Goal: Information Seeking & Learning: Learn about a topic

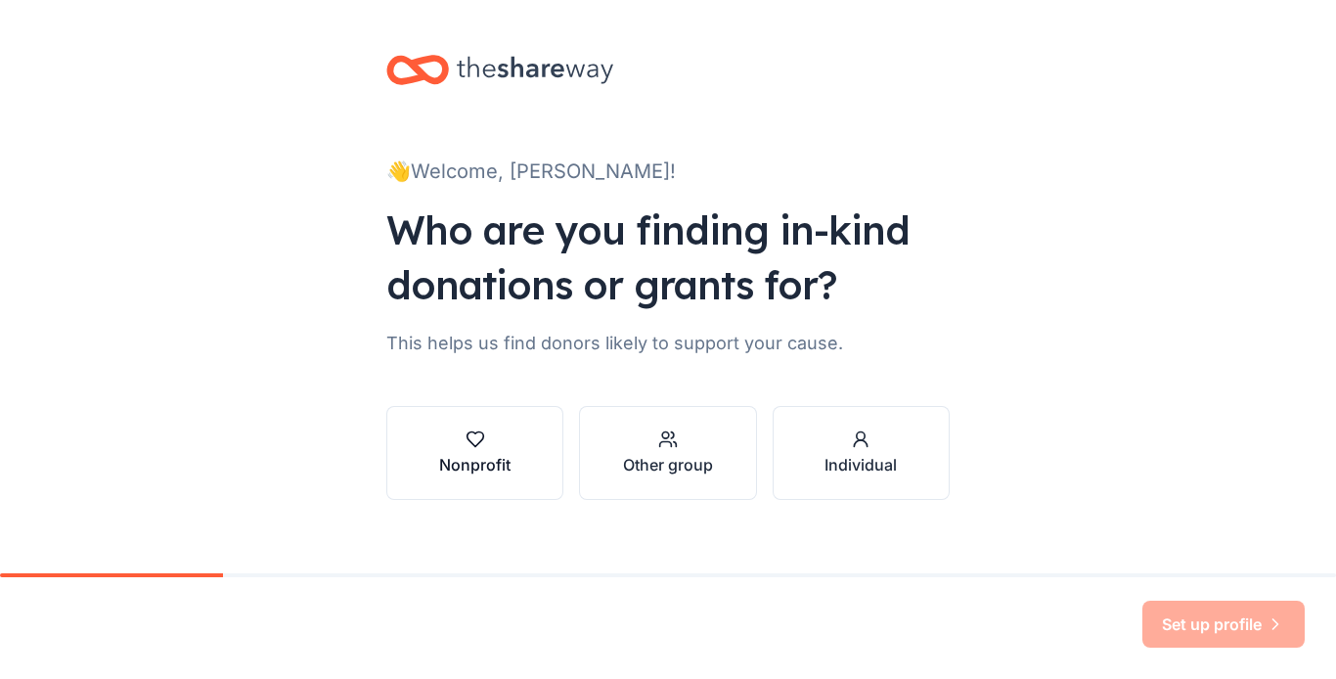
click at [483, 463] on div "Nonprofit" at bounding box center [474, 464] width 71 height 23
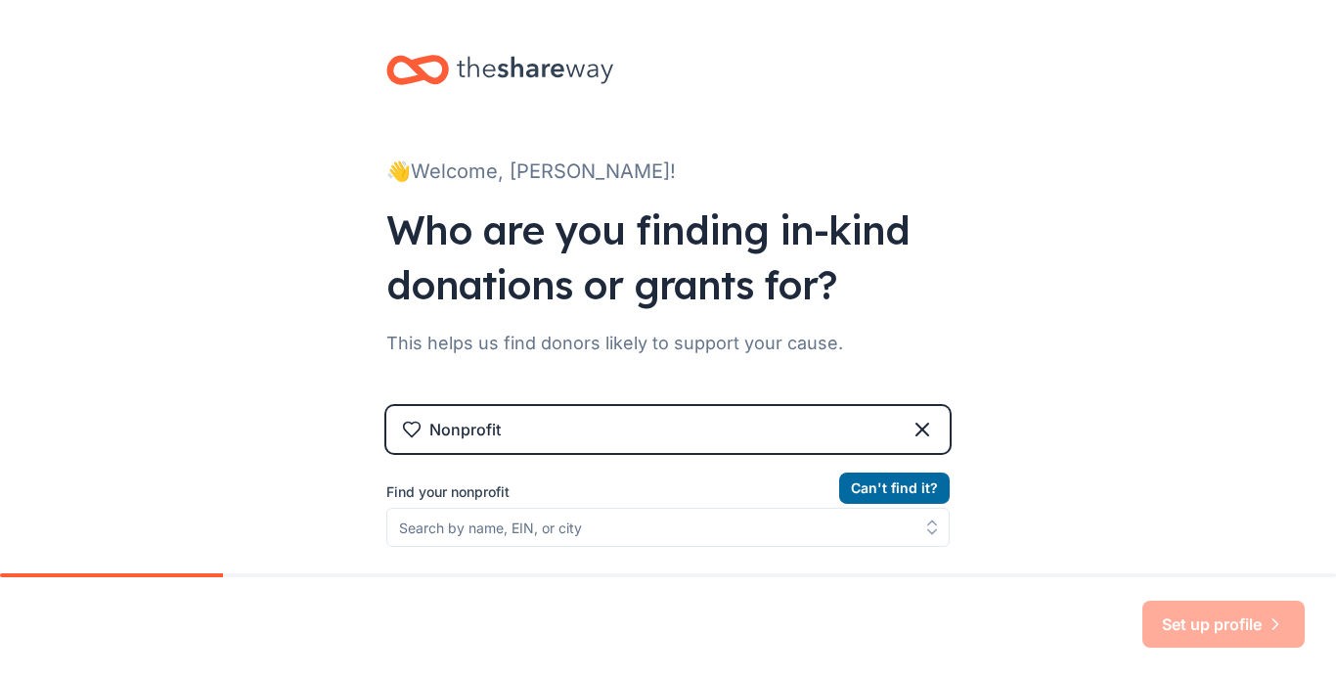
click at [491, 440] on div "Nonprofit" at bounding box center [464, 429] width 71 height 23
click at [512, 492] on label "Find your nonprofit" at bounding box center [667, 491] width 563 height 23
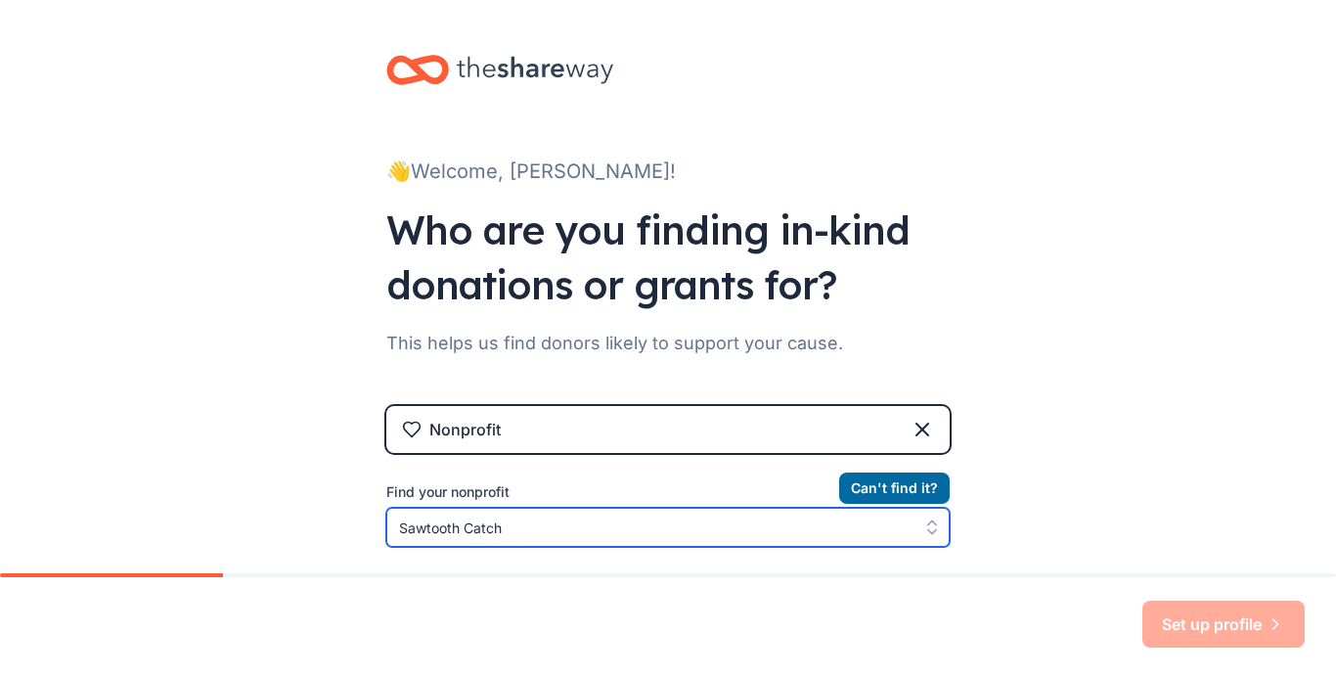
scroll to position [71, 0]
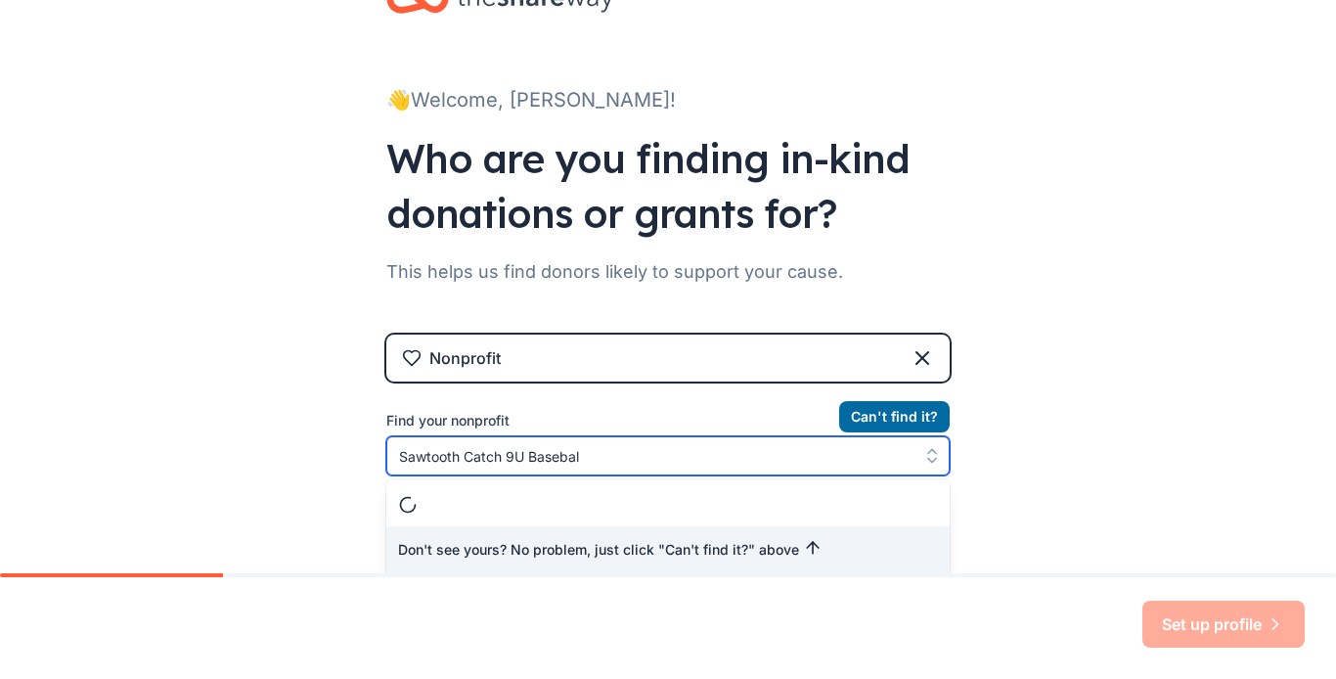
type input "Sawtooth Catch 9U Baseball"
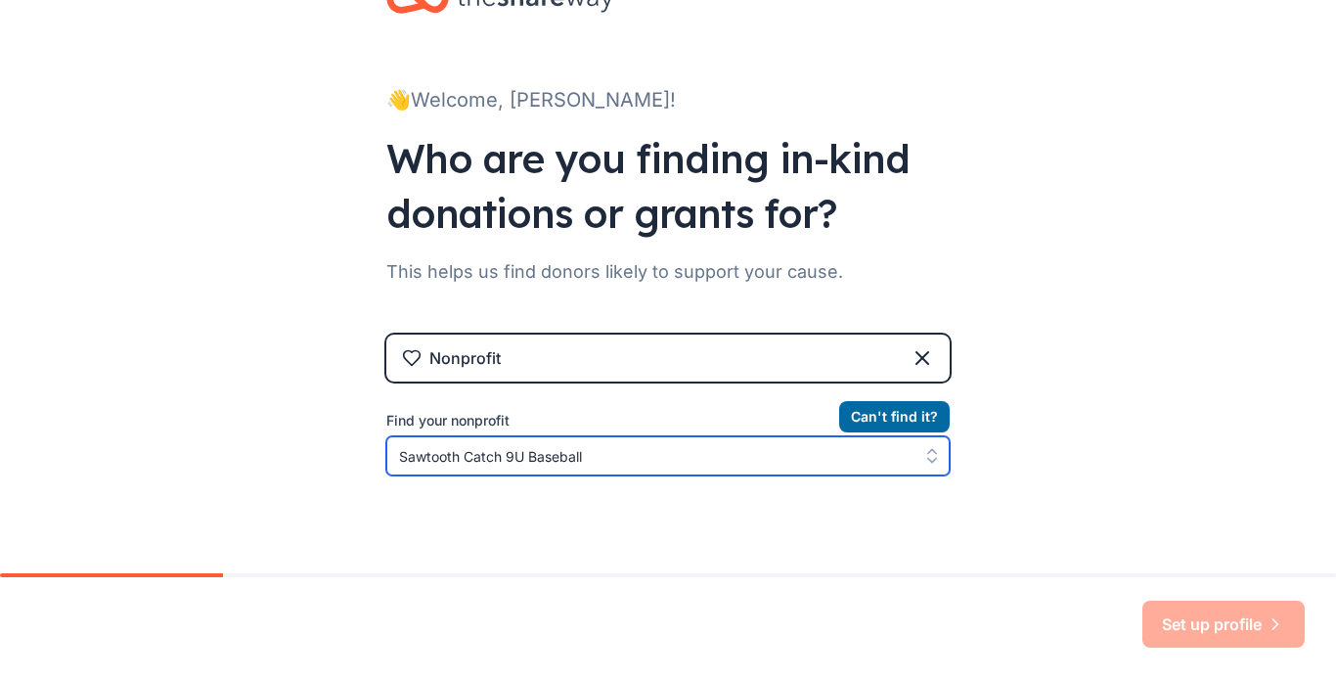
click at [682, 455] on input "Sawtooth Catch 9U Baseball" at bounding box center [667, 455] width 563 height 39
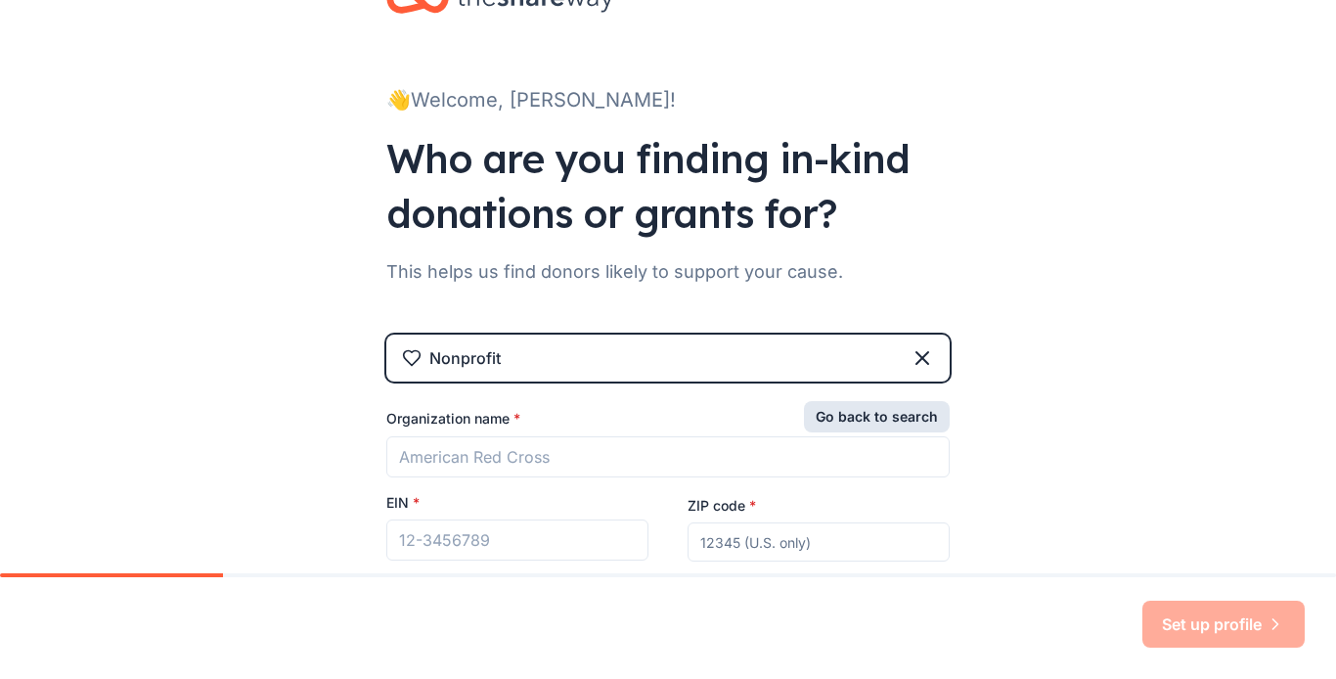
click at [888, 427] on button "Go back to search" at bounding box center [877, 416] width 146 height 31
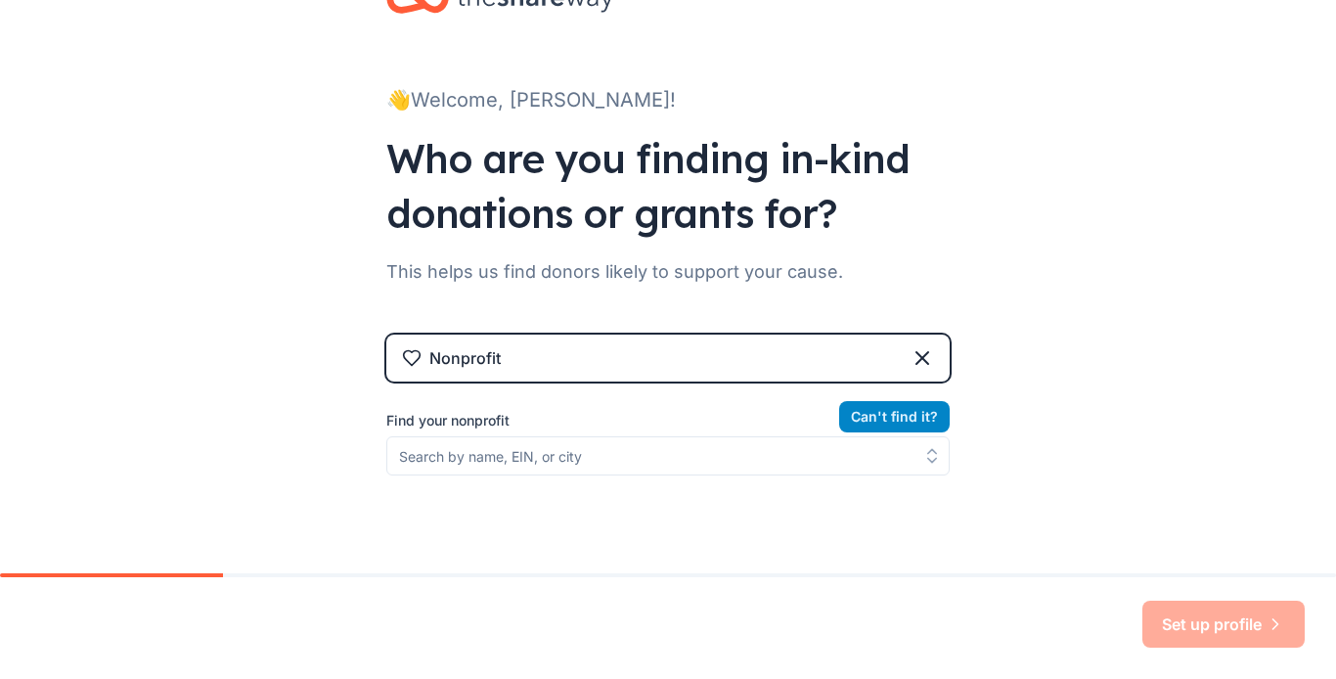
click at [888, 427] on button "Can ' t find it?" at bounding box center [894, 416] width 110 height 31
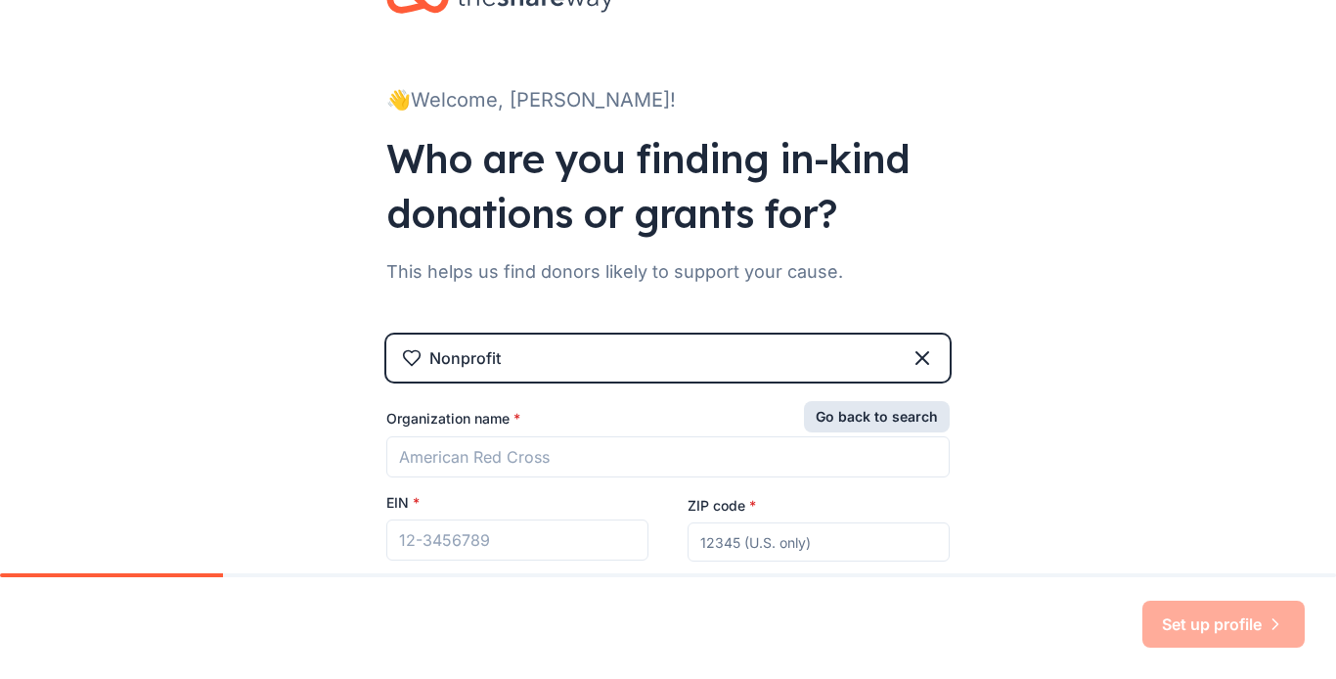
click at [866, 415] on button "Go back to search" at bounding box center [877, 416] width 146 height 31
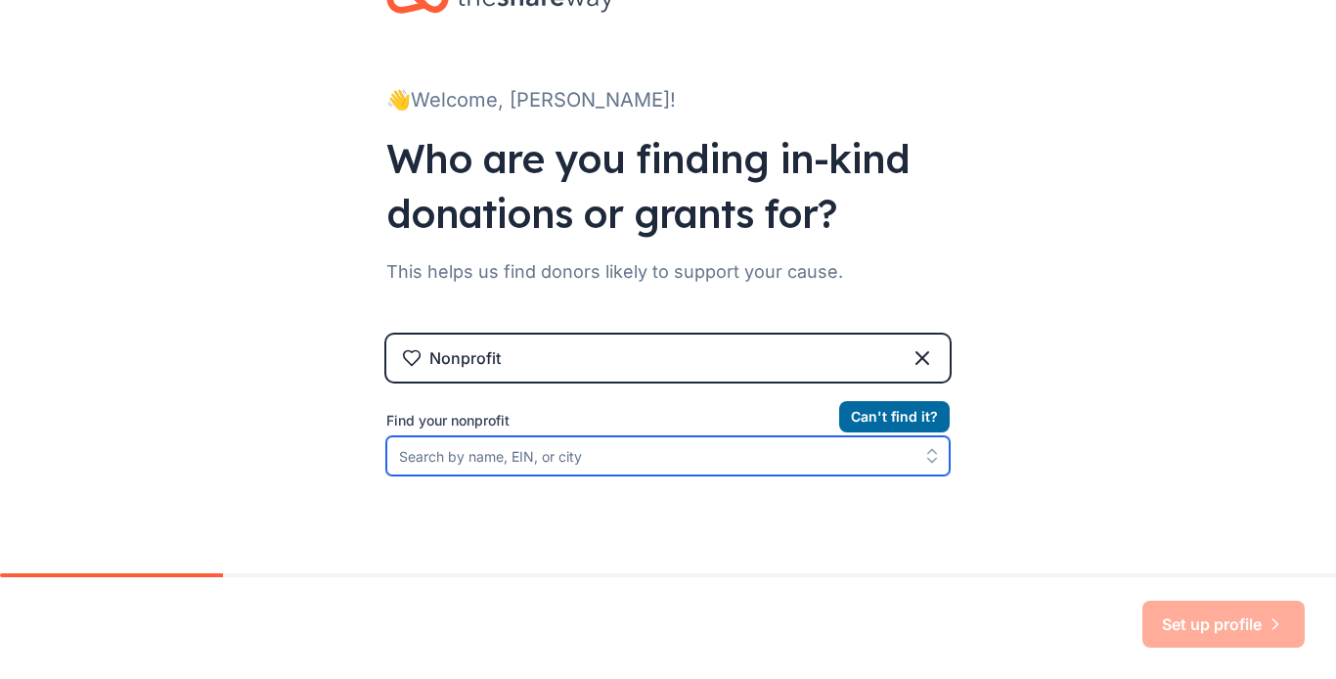
click at [549, 468] on input "Find your nonprofit" at bounding box center [667, 455] width 563 height 39
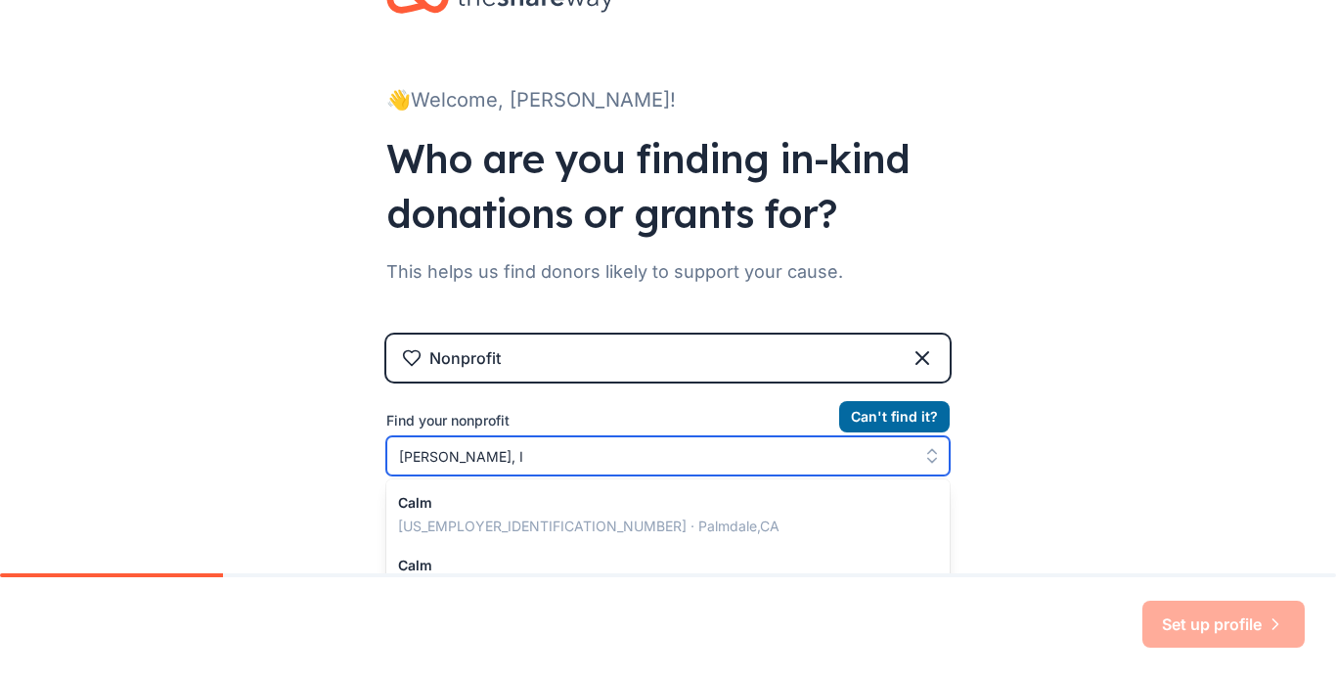
type input "Caldwell, [GEOGRAPHIC_DATA]"
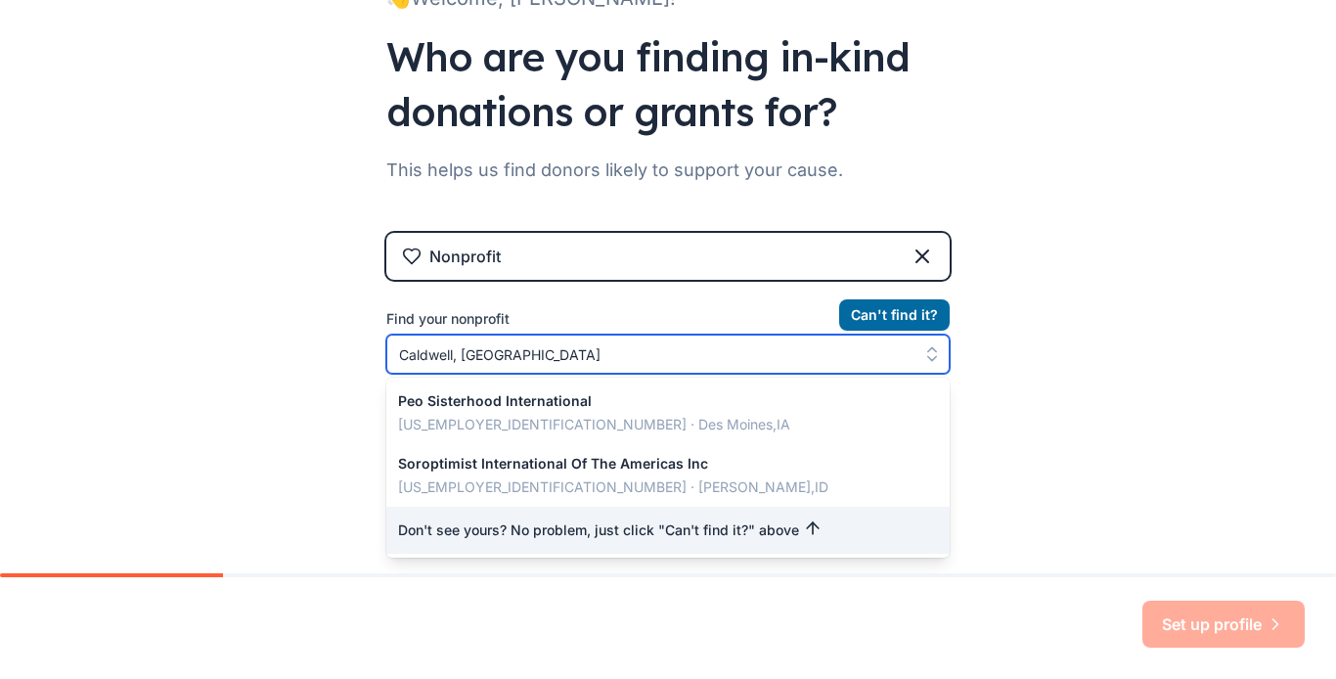
scroll to position [0, 0]
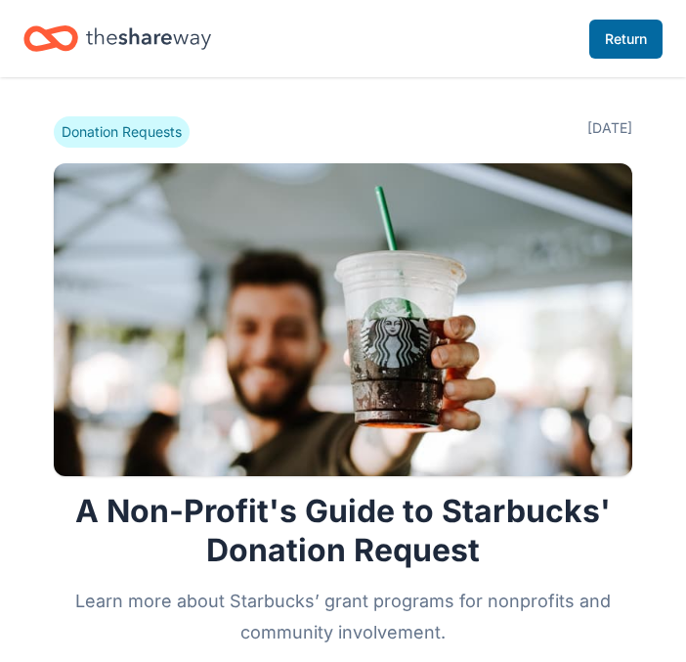
click at [140, 137] on span "Donation Requests" at bounding box center [122, 131] width 136 height 31
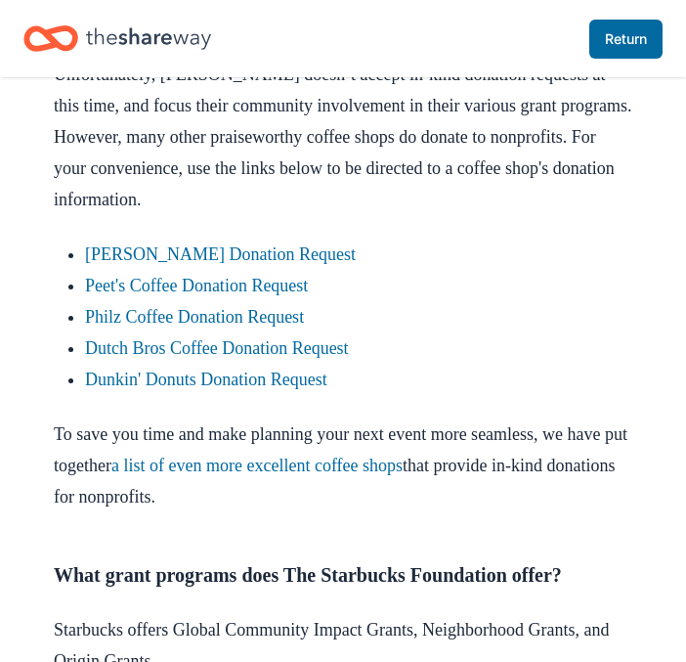
scroll to position [1151, 0]
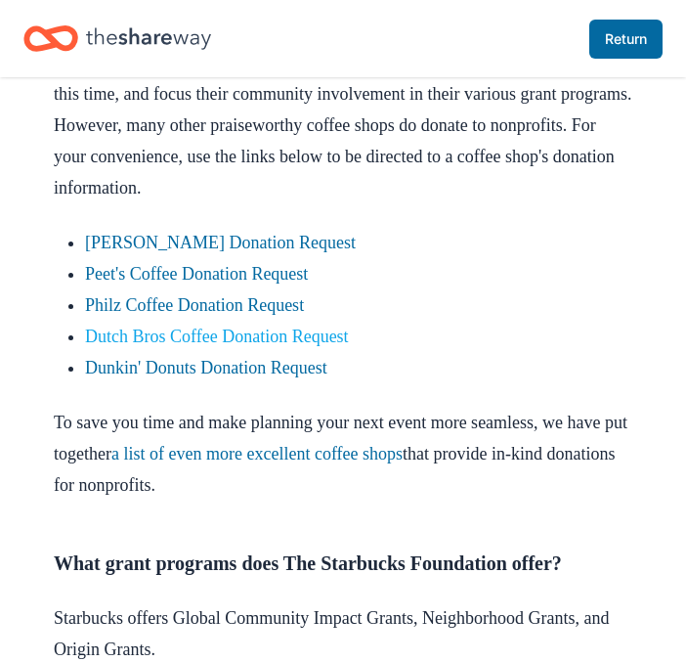
click at [197, 346] on link "Dutch Bros Coffee Donation Request" at bounding box center [217, 337] width 264 height 20
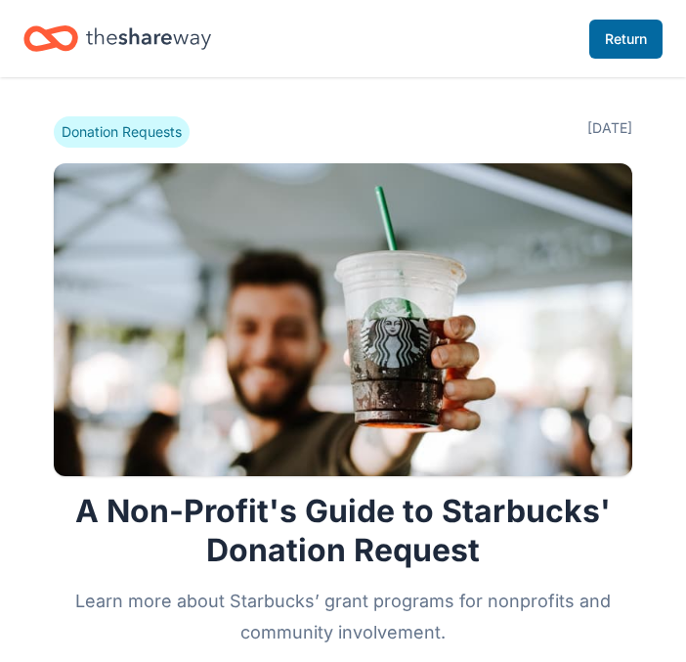
scroll to position [1151, 0]
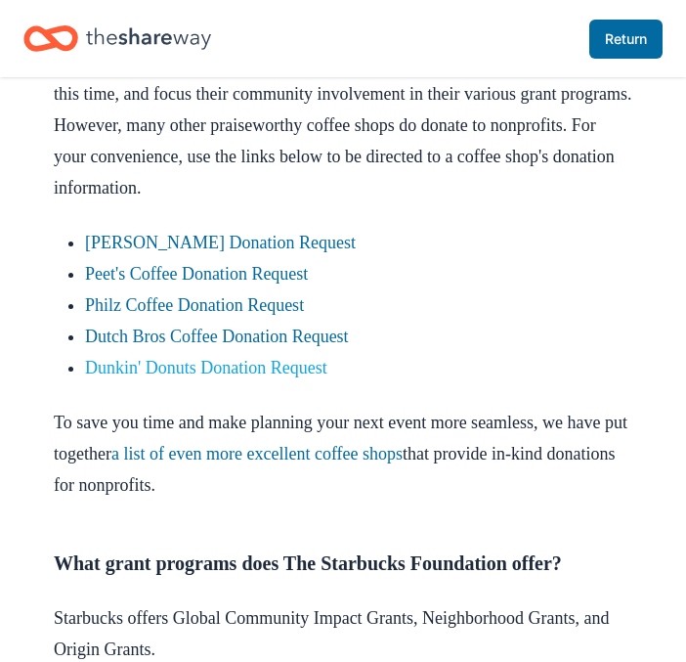
click at [171, 377] on link "Dunkin' Donuts Donation Request" at bounding box center [206, 368] width 243 height 20
